Goal: Information Seeking & Learning: Learn about a topic

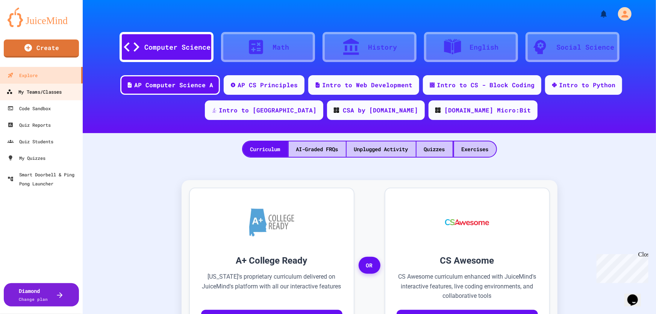
click at [39, 91] on div "My Teams/Classes" at bounding box center [33, 91] width 55 height 9
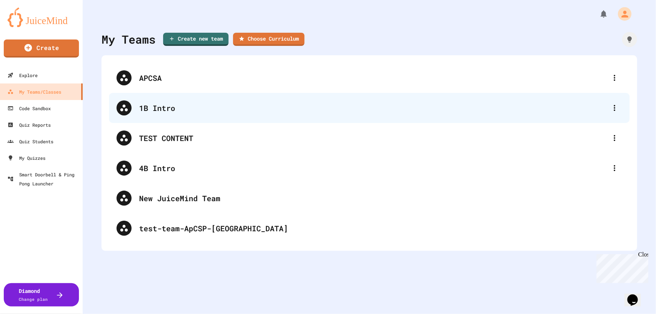
click at [159, 106] on div "1B Intro" at bounding box center [373, 107] width 468 height 11
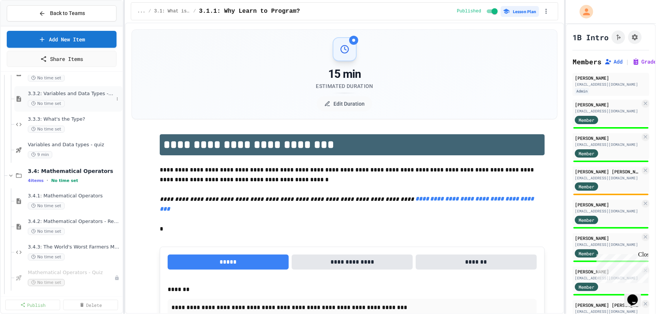
scroll to position [136, 0]
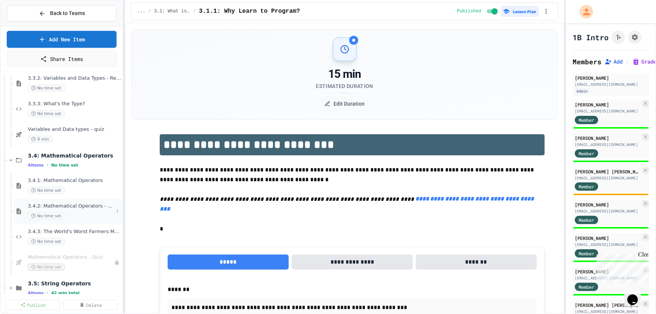
click at [57, 205] on span "3.4.2: Mathematical Operators - Review" at bounding box center [71, 206] width 86 height 6
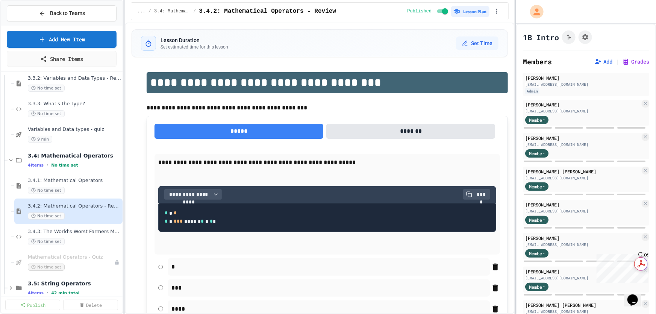
click at [515, 181] on div at bounding box center [515, 157] width 2 height 314
click at [77, 233] on span "3.4.3: The World's Worst Farmers Market" at bounding box center [71, 231] width 86 height 6
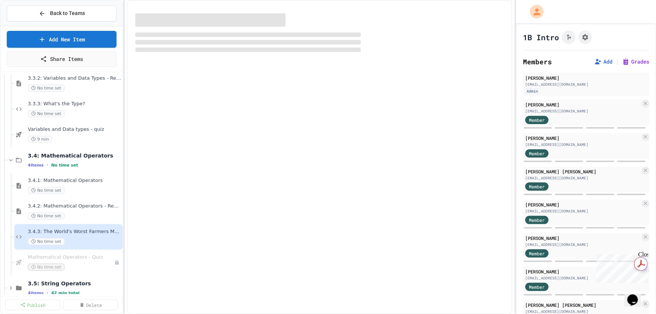
select select "*******"
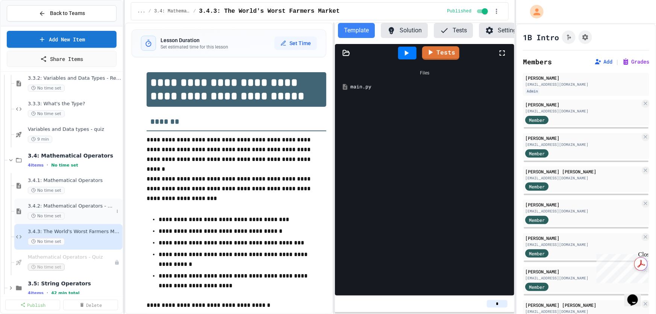
click at [88, 203] on span "3.4.2: Mathematical Operators - Review" at bounding box center [71, 206] width 86 height 6
